Goal: Information Seeking & Learning: Find specific fact

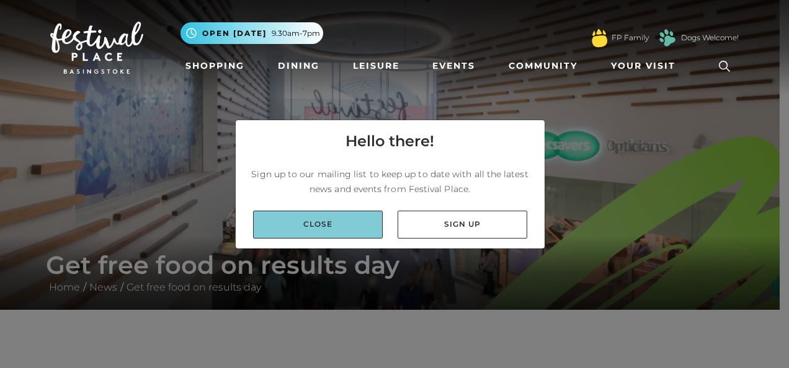
click at [351, 226] on link "Close" at bounding box center [318, 225] width 130 height 28
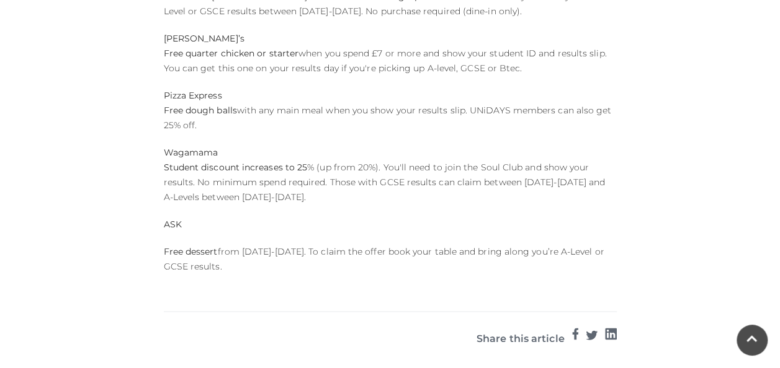
scroll to position [828, 0]
click at [334, 171] on p "Wagamama Student discount increases to 25 % (up from 20%). You'll need to join …" at bounding box center [390, 176] width 453 height 60
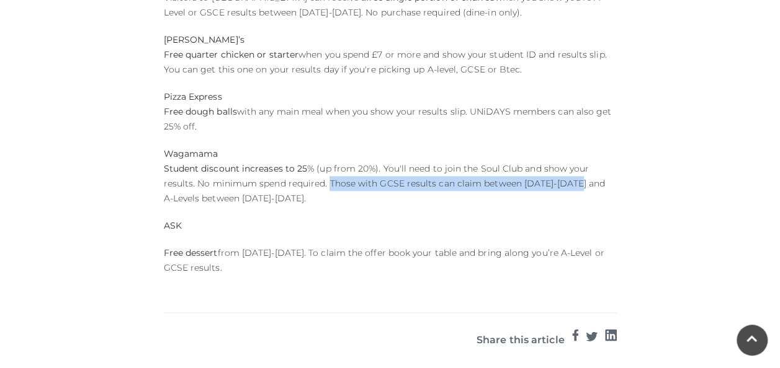
drag, startPoint x: 327, startPoint y: 170, endPoint x: 573, endPoint y: 167, distance: 245.6
click at [573, 167] on p "Wagamama Student discount increases to 25 % (up from 20%). You'll need to join …" at bounding box center [390, 176] width 453 height 60
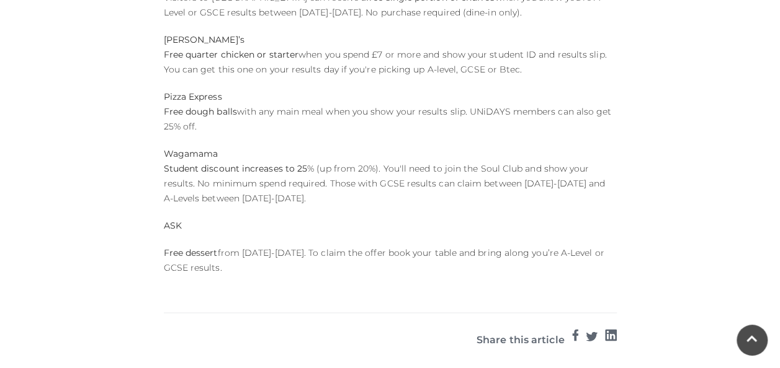
drag, startPoint x: 573, startPoint y: 167, endPoint x: 548, endPoint y: 218, distance: 56.9
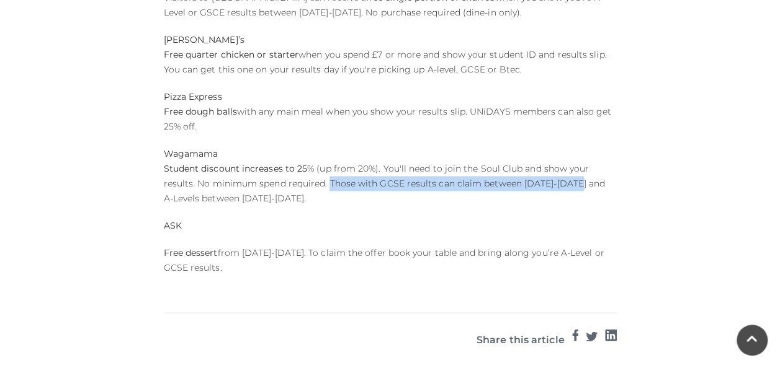
drag, startPoint x: 573, startPoint y: 167, endPoint x: 329, endPoint y: 166, distance: 244.4
click at [329, 166] on p "Wagamama Student discount increases to 25 % (up from 20%). You'll need to join …" at bounding box center [390, 176] width 453 height 60
copy p "Those with GCSE results can claim between [DATE]-[DATE]"
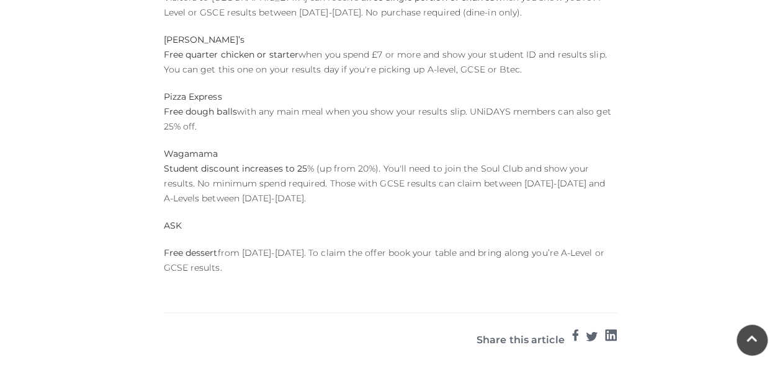
click at [325, 246] on p "Free dessert from [DATE]-[DATE]. To claim the offer book your table and bring a…" at bounding box center [390, 261] width 453 height 30
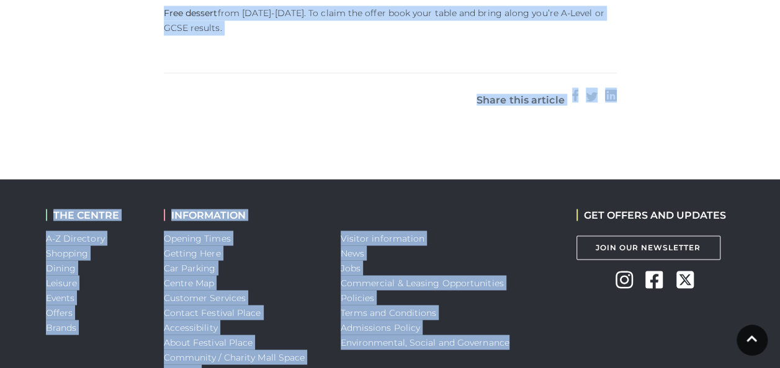
scroll to position [1144, 0]
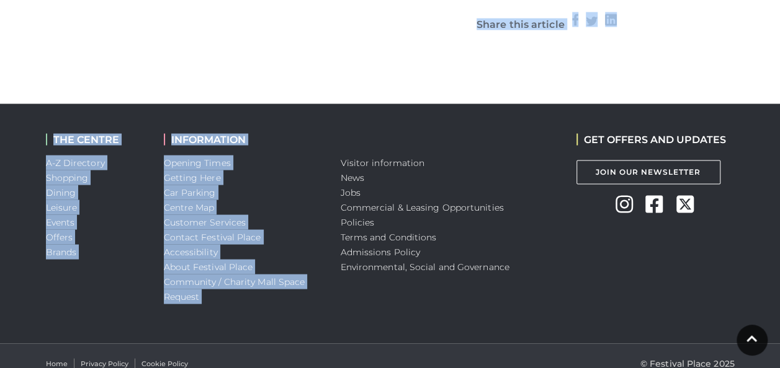
drag, startPoint x: 419, startPoint y: 200, endPoint x: 430, endPoint y: 38, distance: 162.3
drag, startPoint x: 430, startPoint y: 38, endPoint x: 359, endPoint y: 88, distance: 87.4
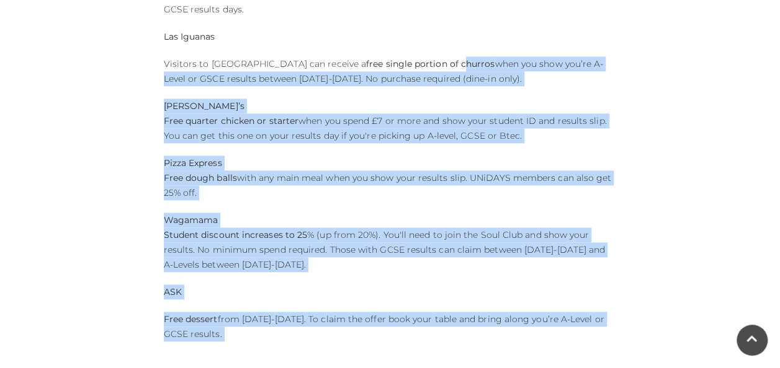
scroll to position [693, 0]
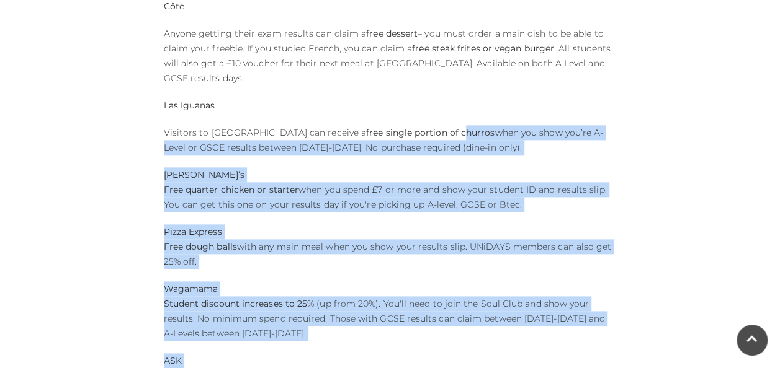
click at [357, 145] on div "Published on: [DATE] Results day is nearly here – and whether you smashed it, s…" at bounding box center [389, 45] width 471 height 756
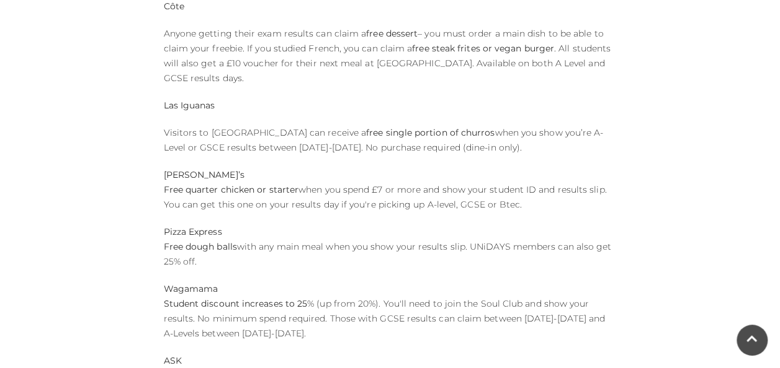
click at [366, 127] on strong "free single portion of churros" at bounding box center [430, 132] width 128 height 11
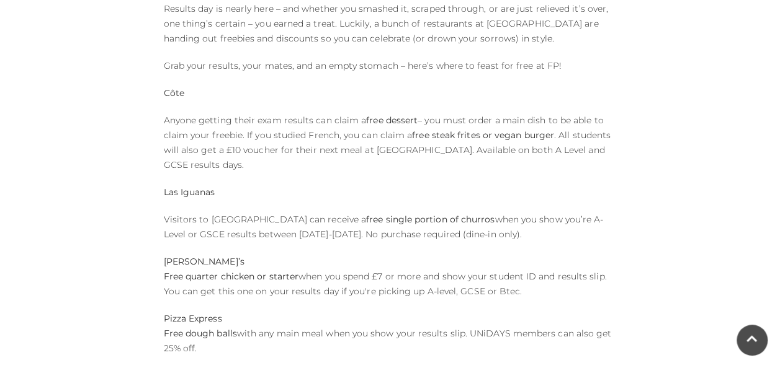
scroll to position [605, 0]
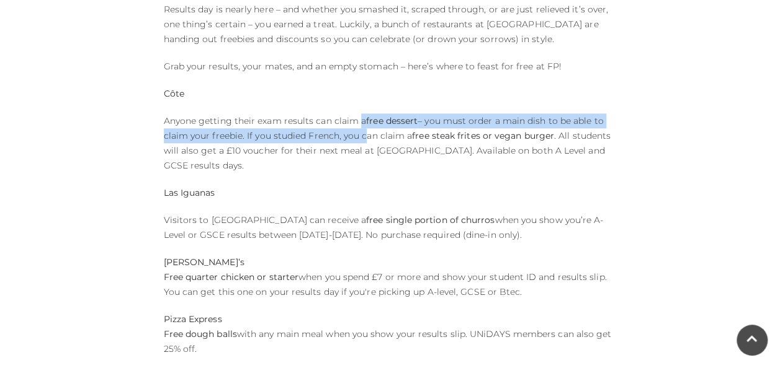
drag, startPoint x: 357, startPoint y: 116, endPoint x: 359, endPoint y: 140, distance: 24.3
click at [359, 140] on p "Anyone getting their exam results can claim a free dessert – you must order a m…" at bounding box center [390, 144] width 453 height 60
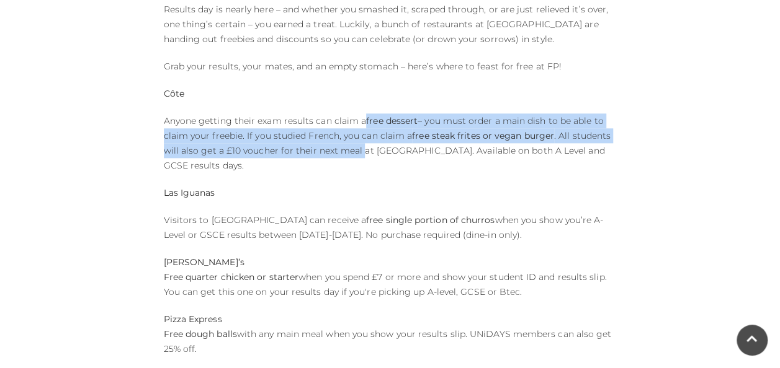
drag, startPoint x: 359, startPoint y: 140, endPoint x: 366, endPoint y: 114, distance: 27.1
click at [366, 114] on p "Anyone getting their exam results can claim a free dessert – you must order a m…" at bounding box center [390, 144] width 453 height 60
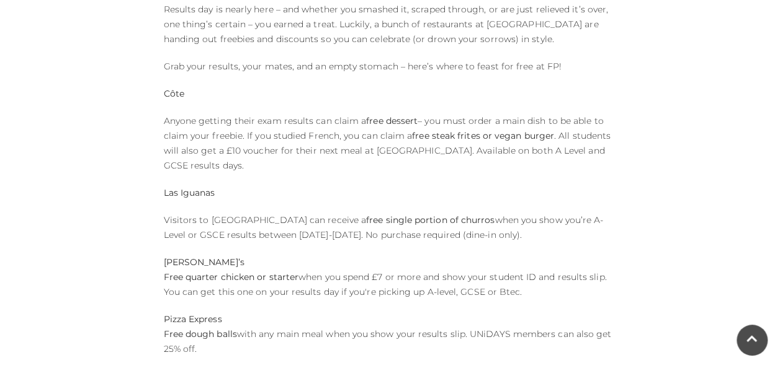
drag, startPoint x: 366, startPoint y: 114, endPoint x: 375, endPoint y: 181, distance: 67.5
click at [375, 185] on p "Las Iguanas" at bounding box center [390, 192] width 453 height 15
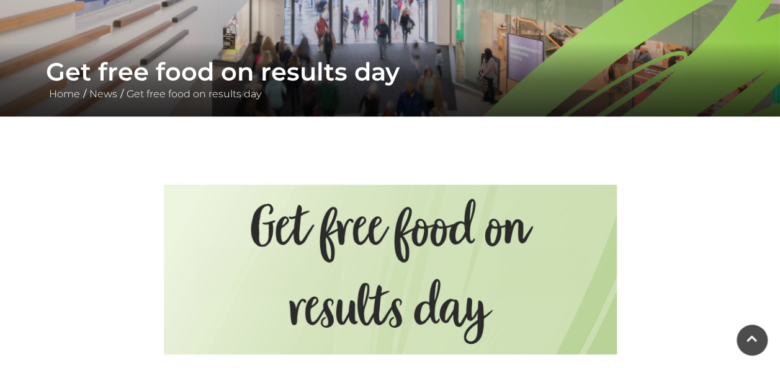
scroll to position [188, 0]
